Goal: Task Accomplishment & Management: Use online tool/utility

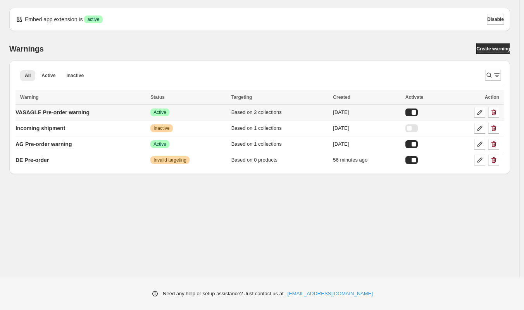
click at [42, 111] on p "VASAGLE Pre-order warning" at bounding box center [53, 113] width 74 height 8
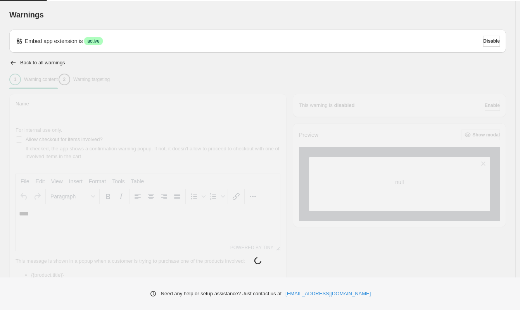
type input "**********"
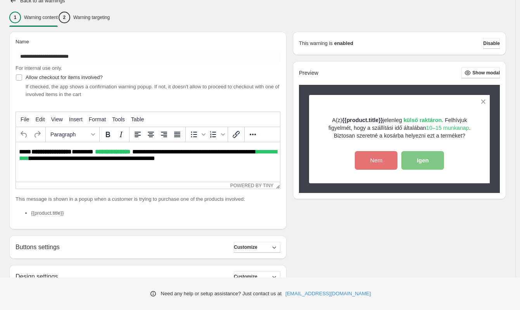
scroll to position [40, 0]
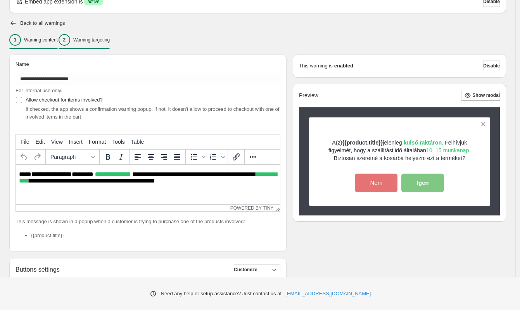
click at [110, 39] on p "Warning targeting" at bounding box center [91, 40] width 36 height 6
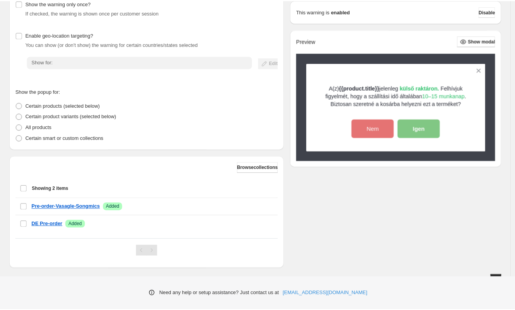
scroll to position [109, 0]
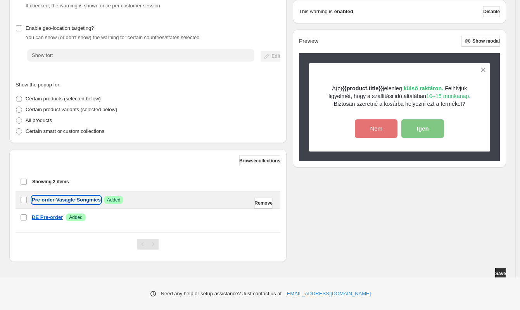
click at [53, 203] on p "Pre-order-Vasagle-Songmics" at bounding box center [66, 200] width 69 height 8
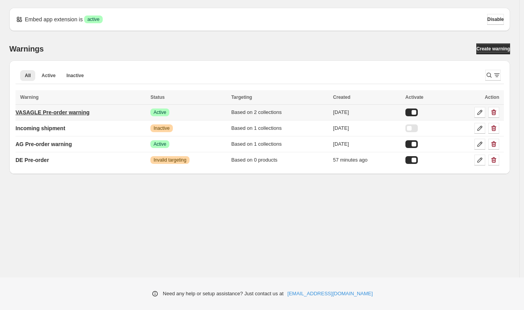
click at [51, 114] on p "VASAGLE Pre-order warning" at bounding box center [53, 113] width 74 height 8
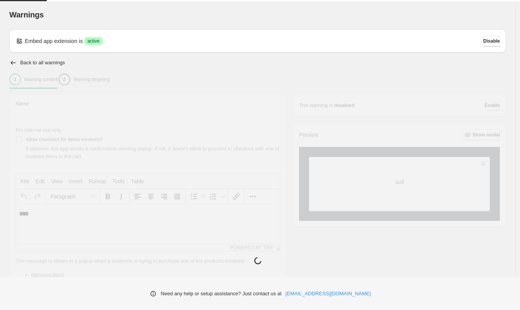
type input "**********"
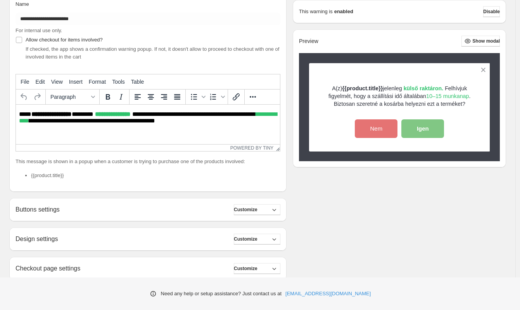
scroll to position [41, 0]
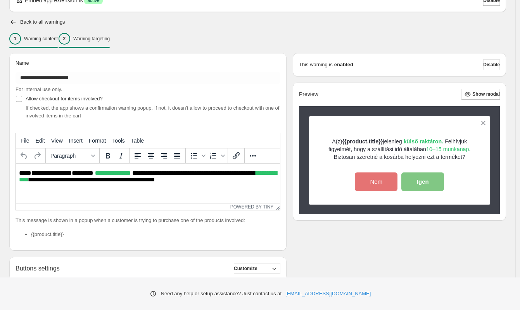
click at [110, 41] on p "Warning targeting" at bounding box center [91, 39] width 36 height 6
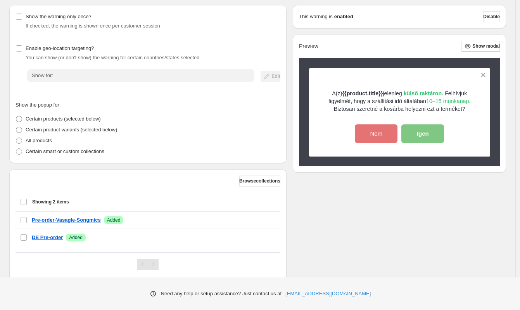
scroll to position [111, 0]
